Goal: Task Accomplishment & Management: Manage account settings

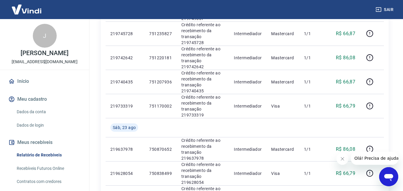
scroll to position [418, 0]
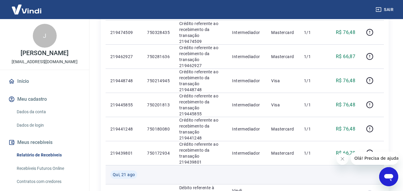
scroll to position [449, 0]
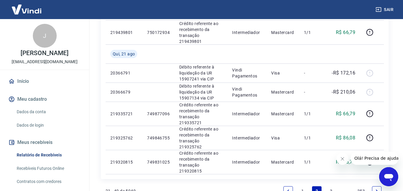
click at [303, 186] on link "1" at bounding box center [303, 191] width 10 height 10
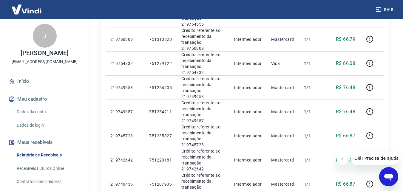
scroll to position [388, 0]
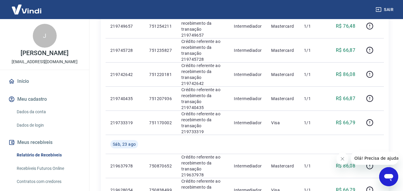
click at [341, 160] on icon "Fechar mensagem da empresa" at bounding box center [342, 159] width 5 height 5
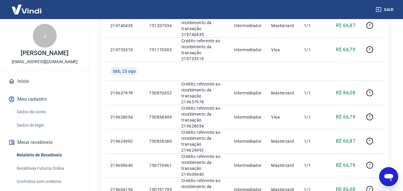
scroll to position [468, 0]
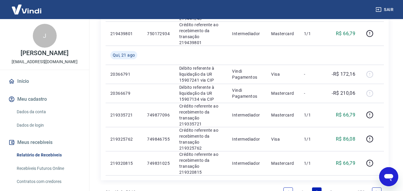
scroll to position [449, 0]
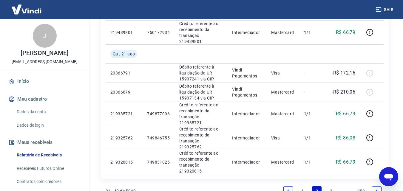
click at [301, 186] on link "1" at bounding box center [303, 191] width 10 height 10
